Goal: Find specific page/section: Find specific page/section

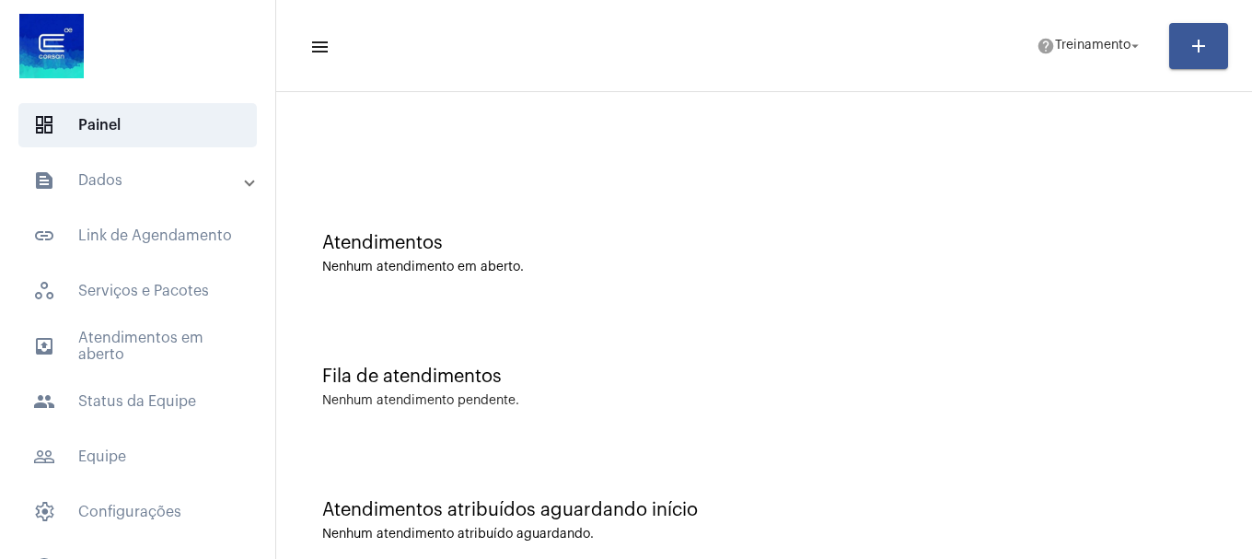
scroll to position [58, 0]
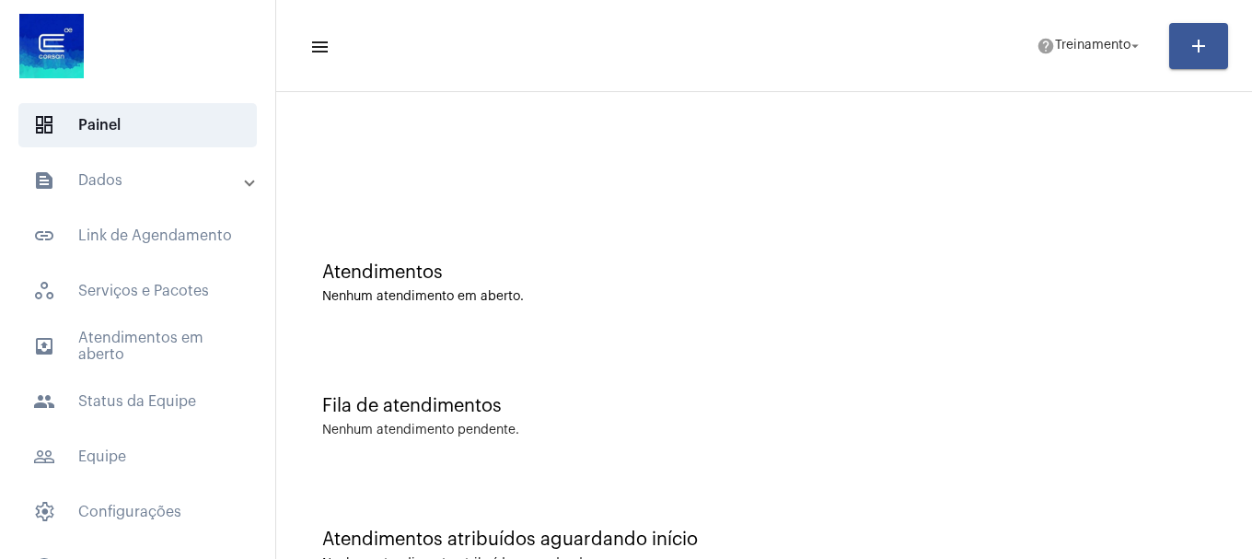
scroll to position [58, 0]
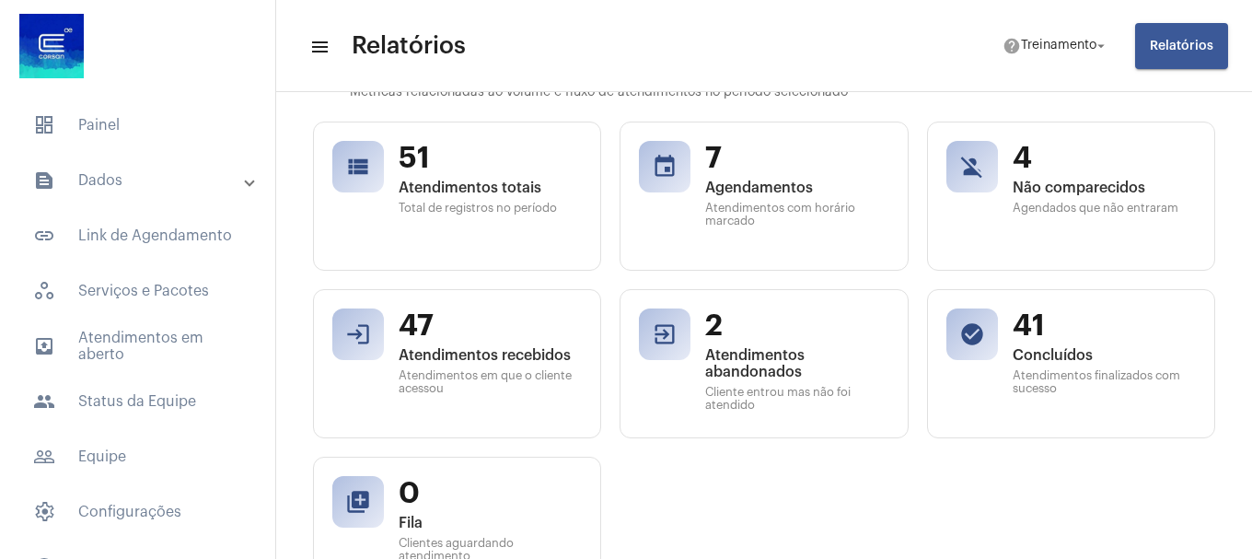
scroll to position [184, 0]
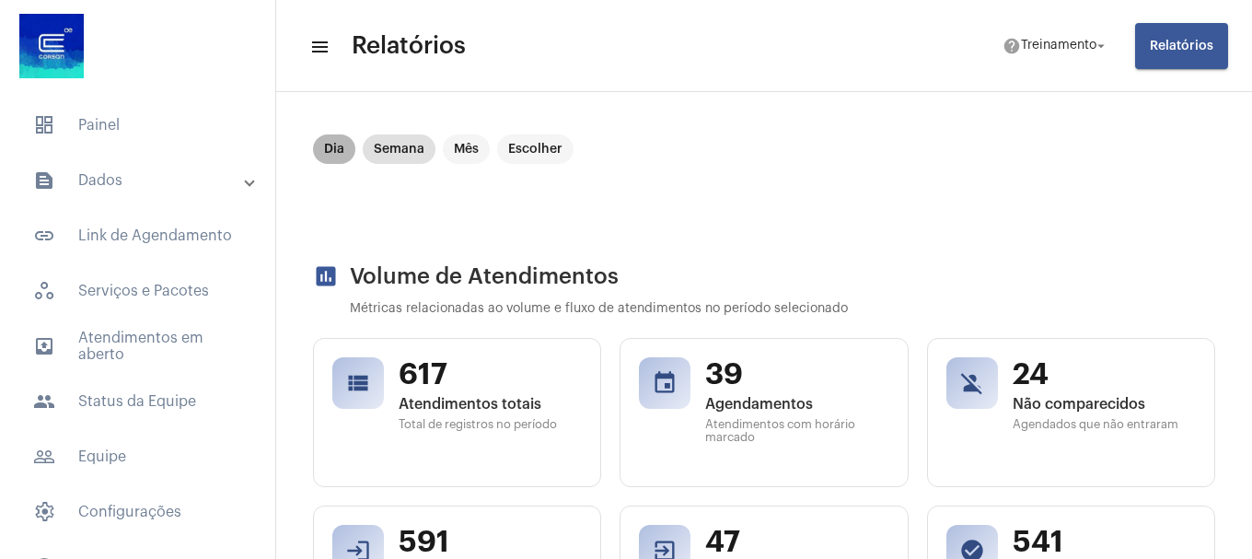
click at [328, 153] on mat-chip "Dia" at bounding box center [334, 148] width 42 height 29
click at [339, 144] on mat-chip "Dia" at bounding box center [334, 148] width 42 height 29
